Goal: Check status: Check status

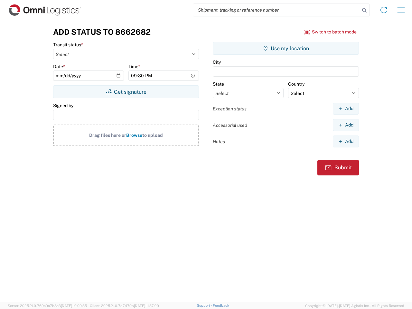
click at [276, 10] on input "search" at bounding box center [276, 10] width 167 height 12
click at [364, 10] on icon at bounding box center [364, 10] width 9 height 9
click at [383, 10] on icon at bounding box center [383, 10] width 10 height 10
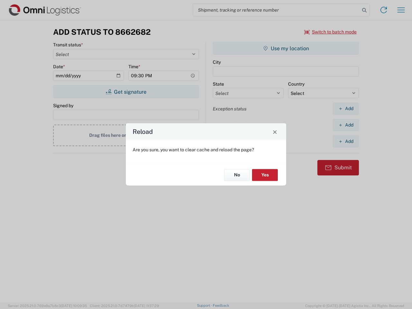
click at [401, 10] on div "Reload Are you sure, you want to clear cache and reload the page? No Yes" at bounding box center [206, 154] width 412 height 309
click at [330, 32] on div "Reload Are you sure, you want to clear cache and reload the page? No Yes" at bounding box center [206, 154] width 412 height 309
click at [126, 92] on div "Reload Are you sure, you want to clear cache and reload the page? No Yes" at bounding box center [206, 154] width 412 height 309
click at [286, 48] on div "Reload Are you sure, you want to clear cache and reload the page? No Yes" at bounding box center [206, 154] width 412 height 309
click at [345, 108] on div "Reload Are you sure, you want to clear cache and reload the page? No Yes" at bounding box center [206, 154] width 412 height 309
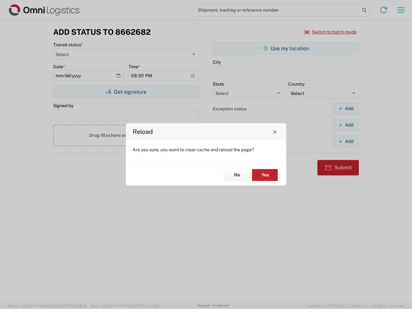
click at [345, 125] on div "Reload Are you sure, you want to clear cache and reload the page? No Yes" at bounding box center [206, 154] width 412 height 309
click at [345, 141] on div "Reload Are you sure, you want to clear cache and reload the page? No Yes" at bounding box center [206, 154] width 412 height 309
